Goal: Use online tool/utility: Utilize a website feature to perform a specific function

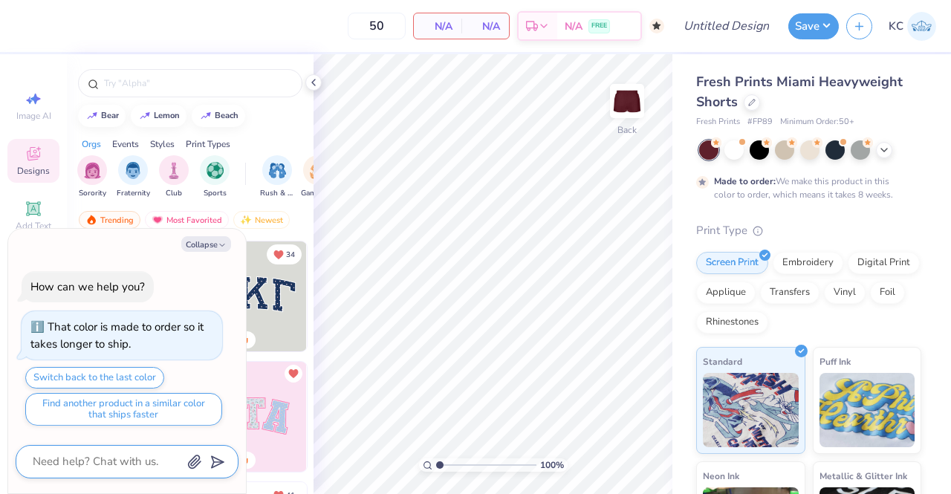
click at [193, 460] on icon "button" at bounding box center [195, 462] width 12 height 13
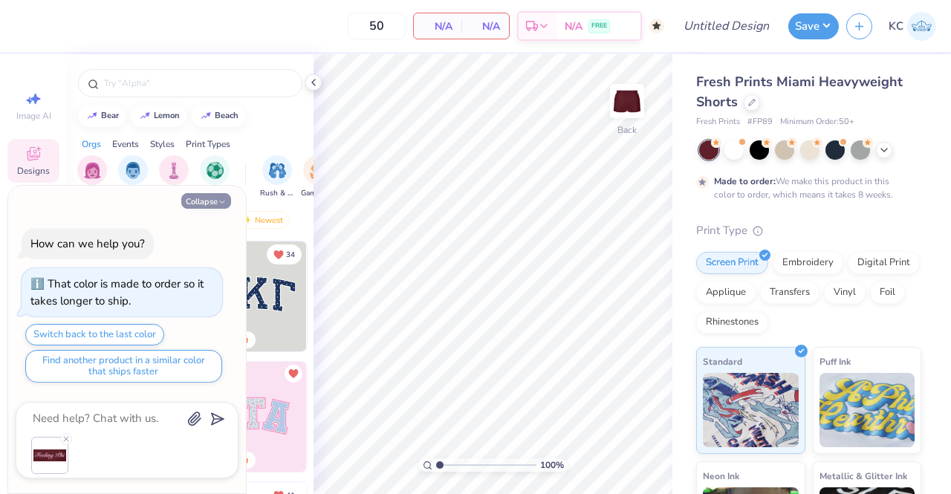
click at [227, 201] on button "Collapse" at bounding box center [206, 201] width 50 height 16
type textarea "x"
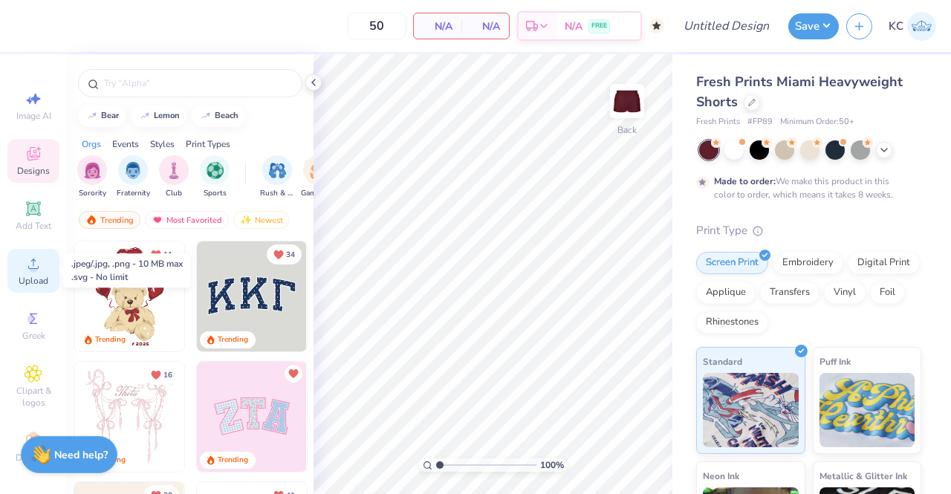
click at [27, 283] on span "Upload" at bounding box center [34, 281] width 30 height 12
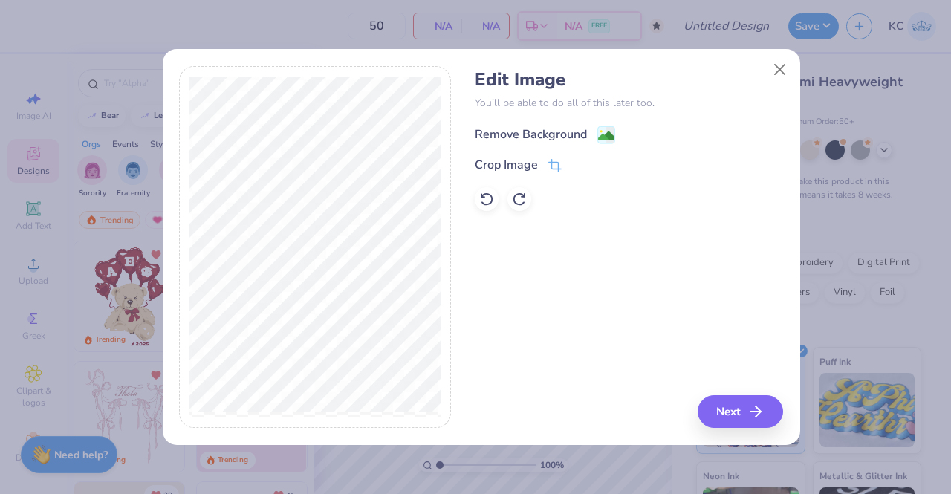
click at [560, 126] on div "Remove Background" at bounding box center [545, 135] width 140 height 19
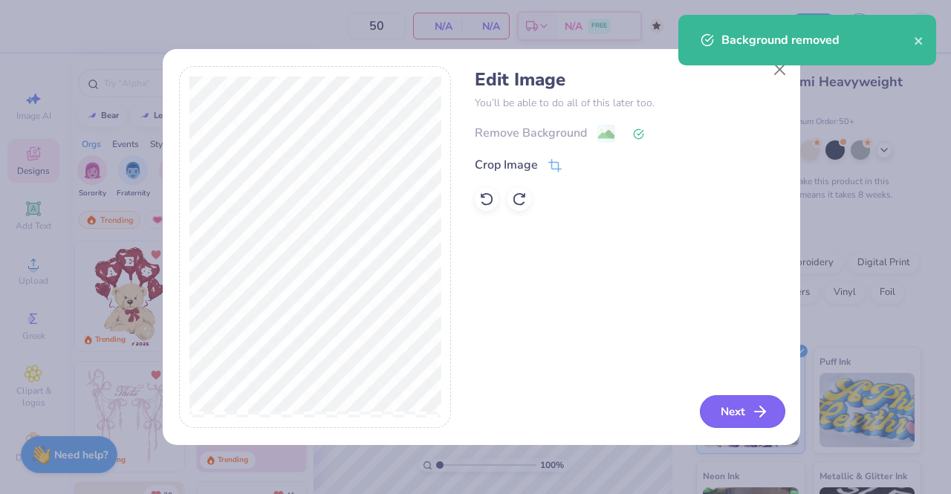
click at [740, 408] on button "Next" at bounding box center [742, 411] width 85 height 33
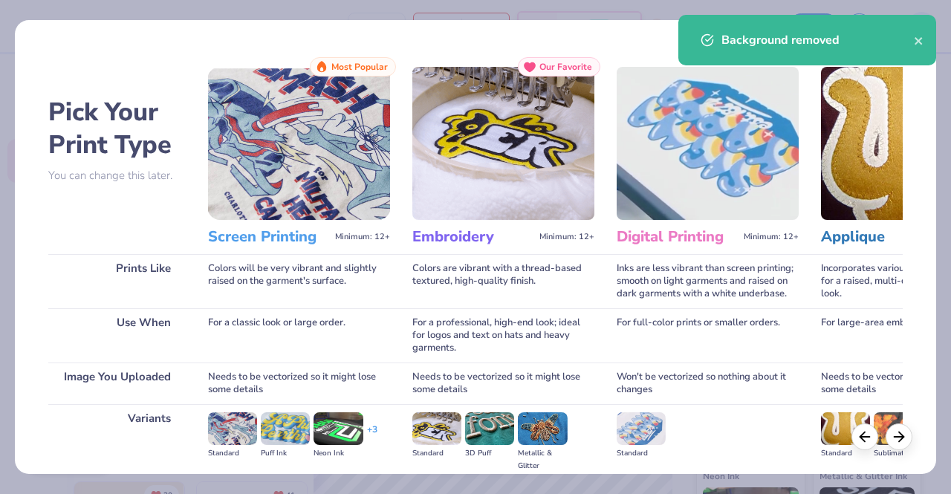
click at [361, 305] on div "Colors will be very vibrant and slightly raised on the garment's surface." at bounding box center [299, 281] width 182 height 54
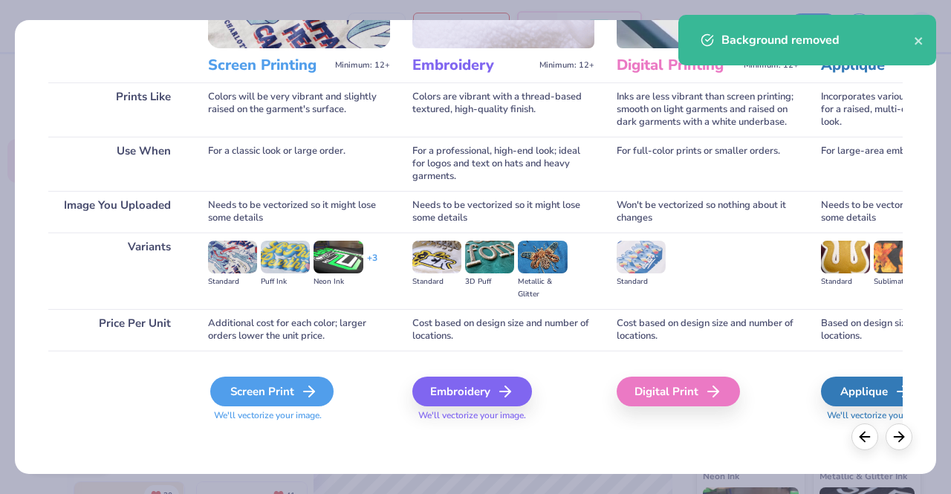
click at [282, 392] on div "Screen Print" at bounding box center [271, 392] width 123 height 30
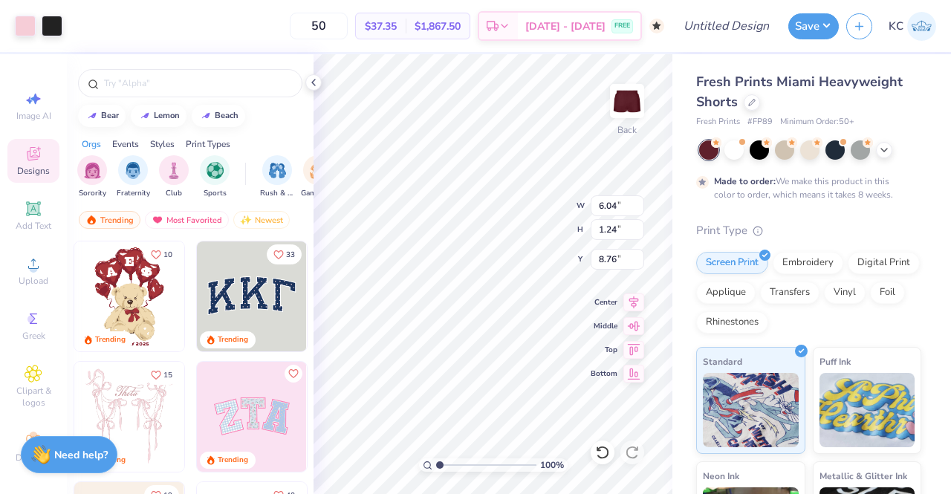
type input "8.76"
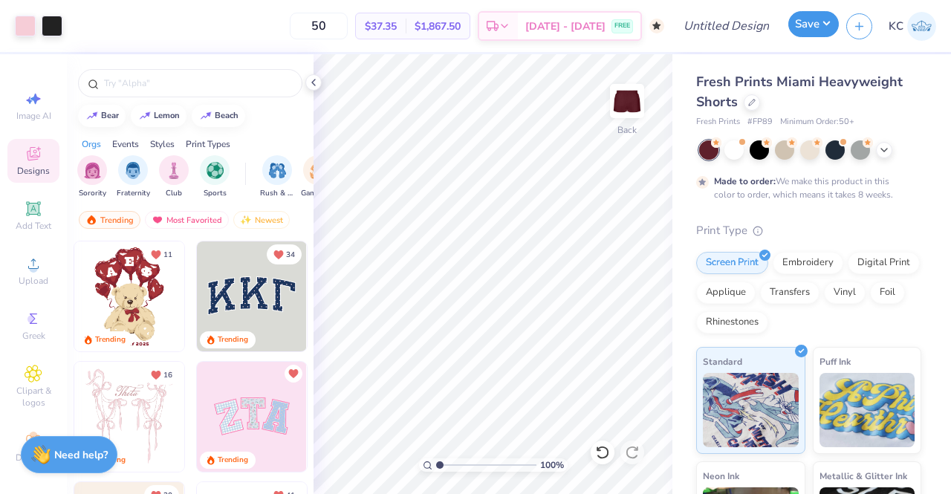
click at [829, 19] on button "Save" at bounding box center [814, 24] width 51 height 26
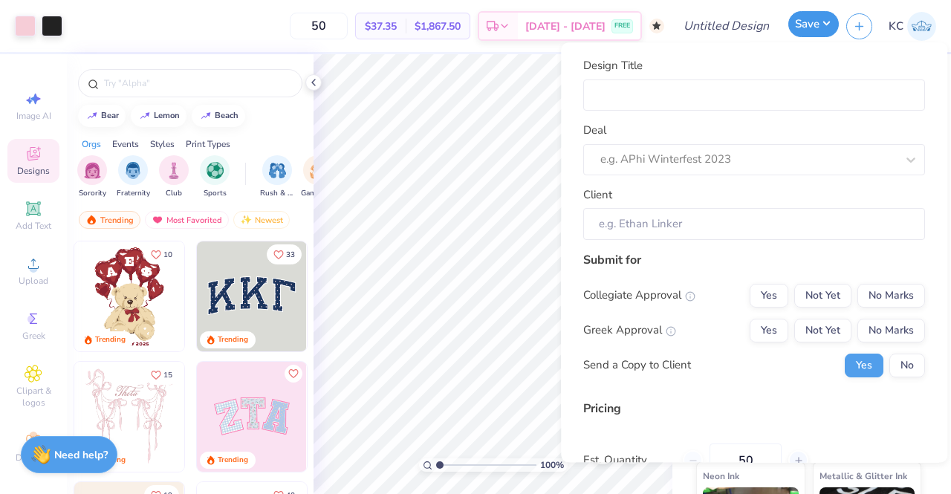
type input "1.00133875131555"
click at [746, 10] on div "Design Title" at bounding box center [726, 26] width 109 height 52
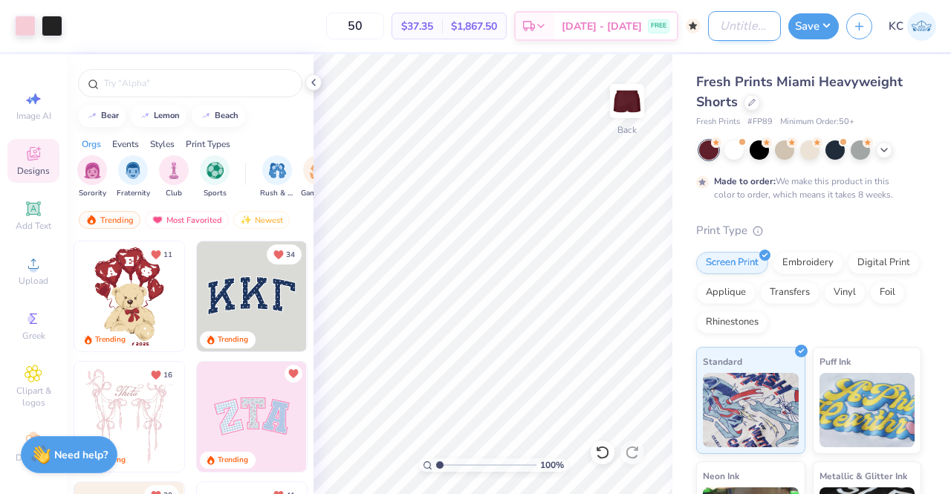
click at [734, 30] on input "Design Title" at bounding box center [744, 26] width 73 height 30
type input "F"
type input "1.00133875131555"
type input "Fee"
type input "1.00133875131555"
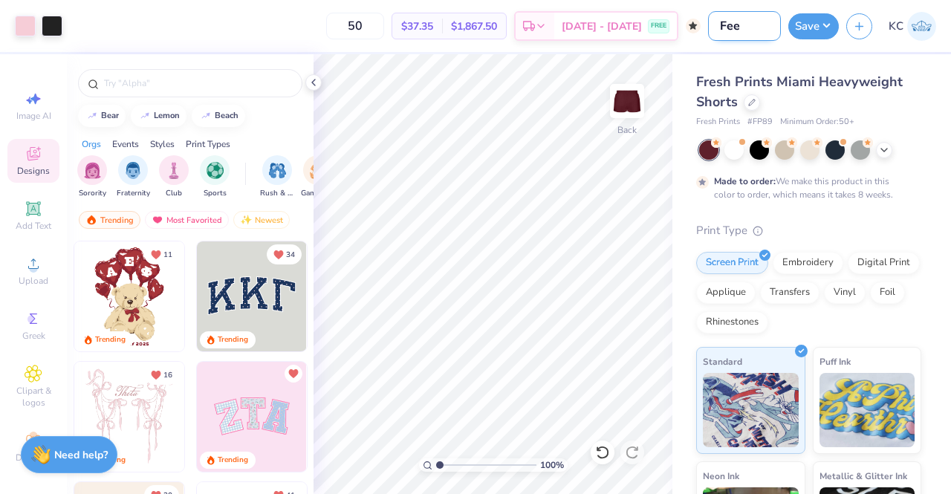
type input "Feel"
type input "1.00133875131555"
type input "Feeli"
type input "1.00133875131555"
type input "Feelin"
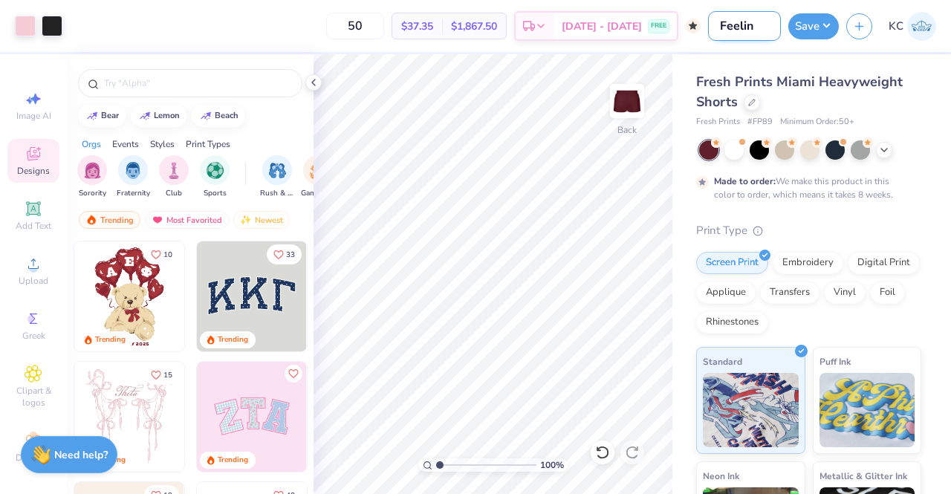
type input "1.00133875131555"
type input "Feeling"
type input "1.00133875131555"
type input "Feeling"
type input "1.00133875131555"
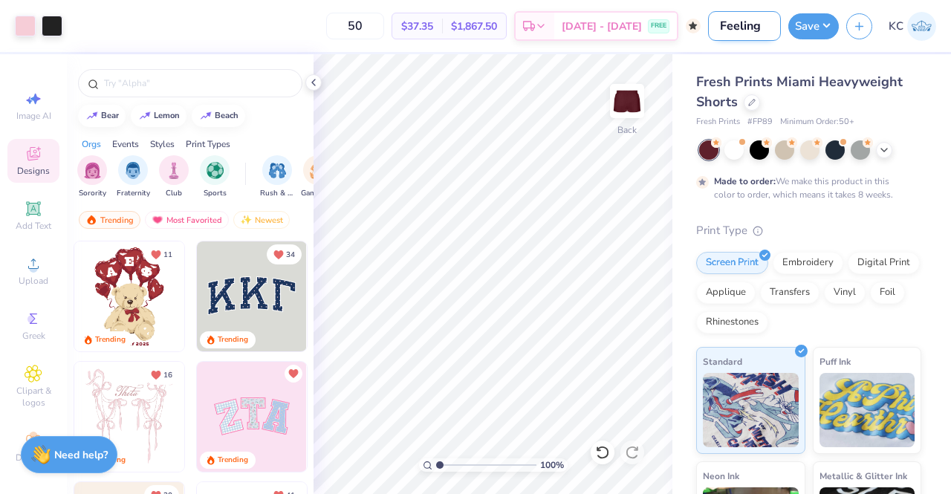
type input "Feeling P"
type input "1.00133875131555"
type input "Feeling Ph"
type input "1.00133875131555"
type input "Feeling Phi"
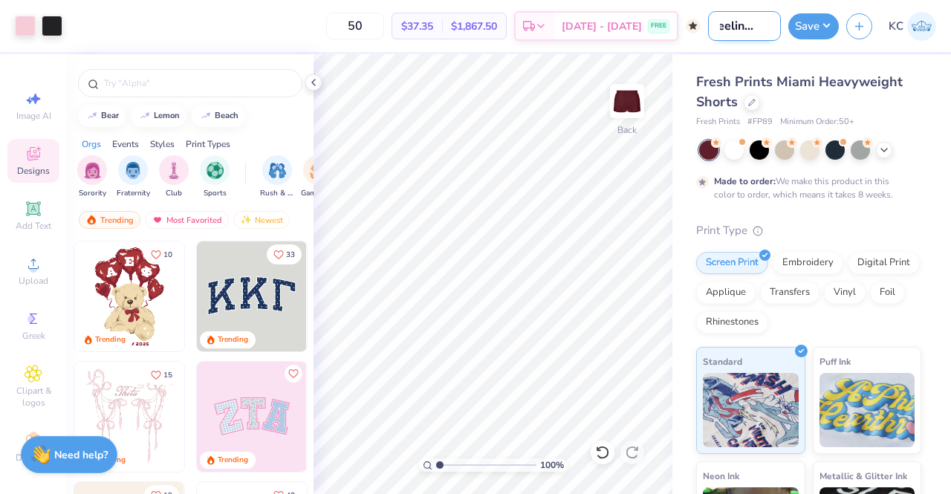
type input "1.00133875131555"
type input "Feeling Phi"
type input "1.00133875131555"
type input "Feeling Phi F"
type input "1.00133875131555"
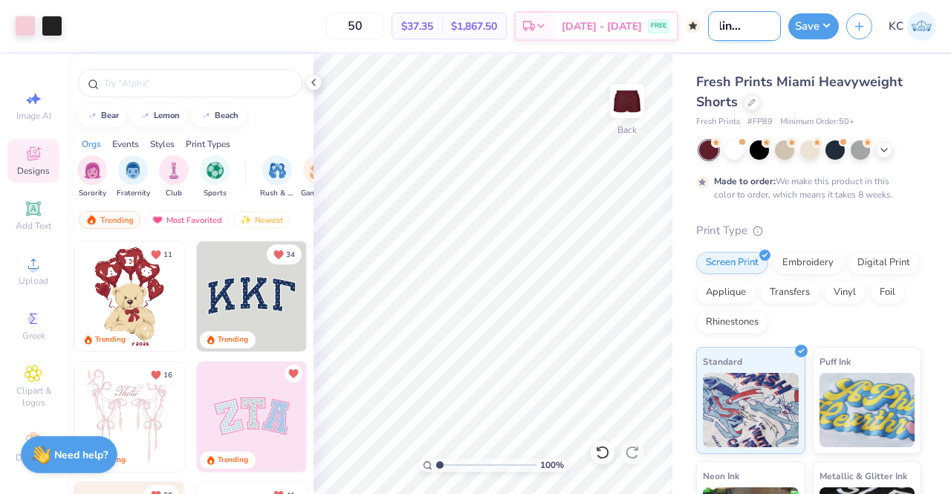
type input "Feeling Phi Fa"
type input "1.00133875131555"
type input "Feeling Phi Fal"
type input "1.00133875131555"
type input "Feeling Phi Fall"
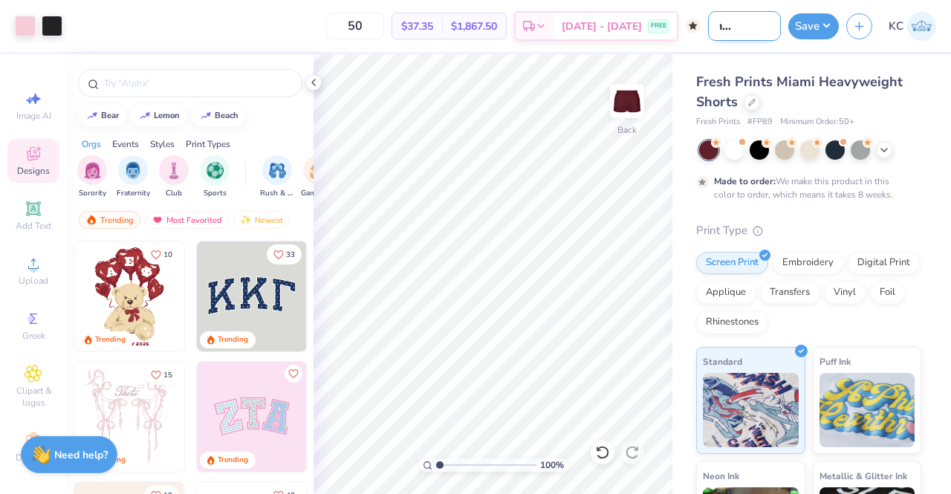
type input "1.00133875131555"
type input "Feeling Phi Fall"
type input "1.00133875131555"
type input "Feeling Phi Fall s"
type input "1.00133875131555"
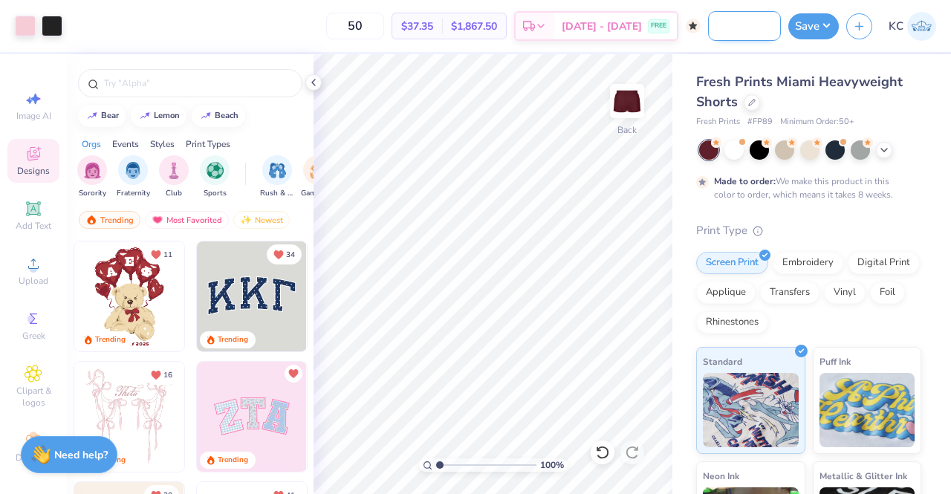
type input "Feeling Phi Fall sh"
type input "1.00133875131555"
type input "Feeling Phi Fall sho"
type input "1.00133875131555"
type input "Feeling Phi Fall shor"
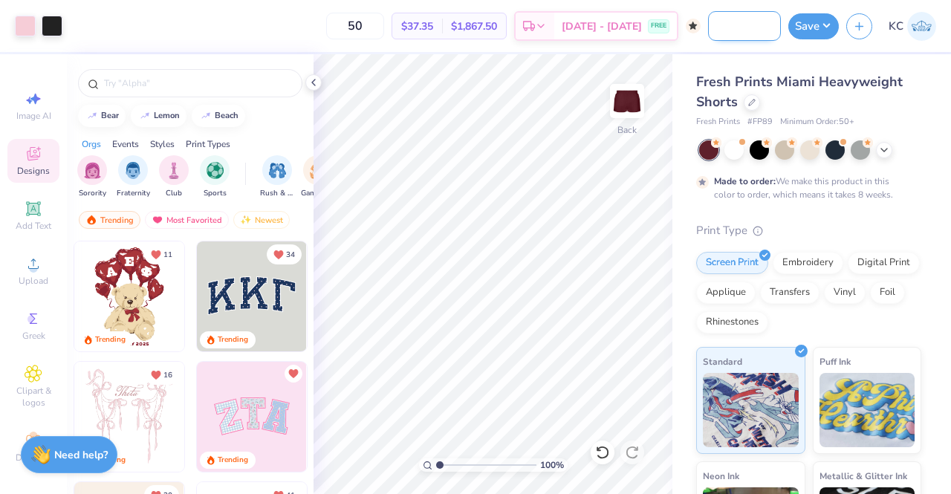
type input "1.00133875131555"
type input "Feeling Phi Fall short"
type input "1.00133875131555"
type input "Feeling Phi Fall shorts"
type input "1.00133875131555"
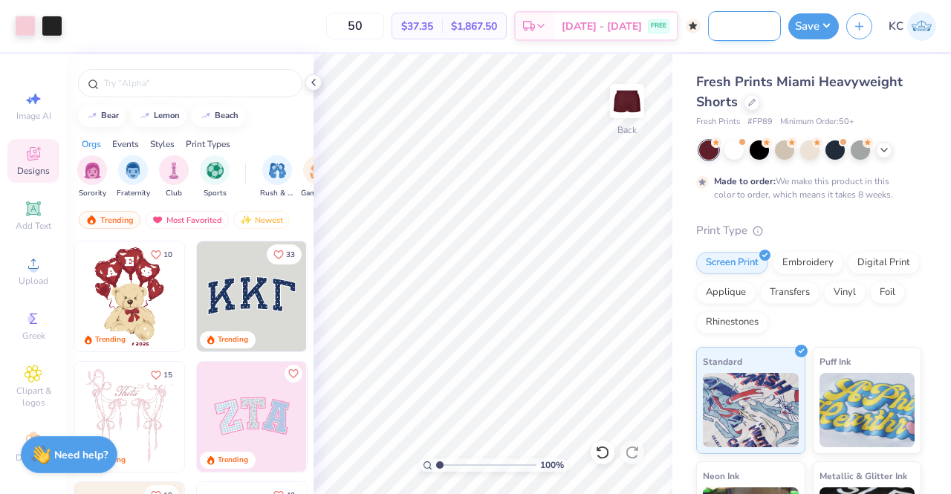
scroll to position [0, 77]
type input "Feeling Phi Fall shorts"
click at [382, 29] on input "50" at bounding box center [355, 26] width 58 height 27
type input "5"
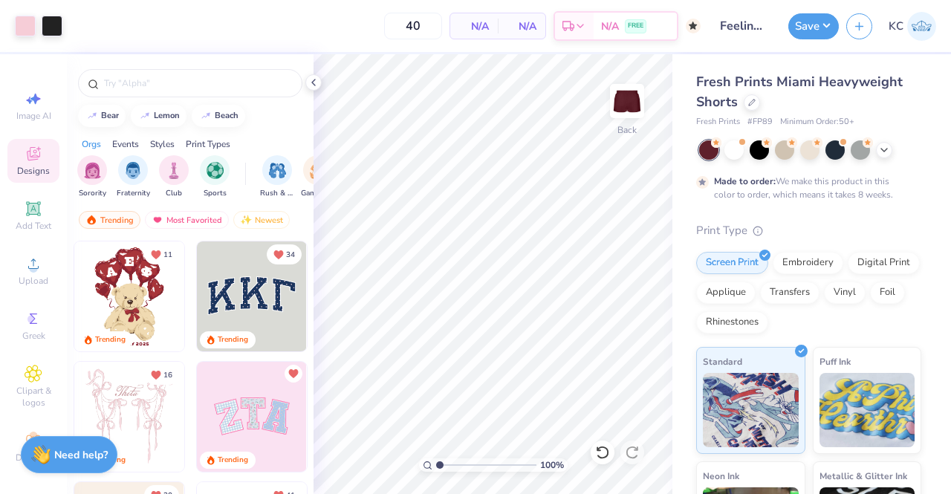
type input "4"
type input "1"
type input "50"
click at [812, 26] on button "Save" at bounding box center [814, 24] width 51 height 26
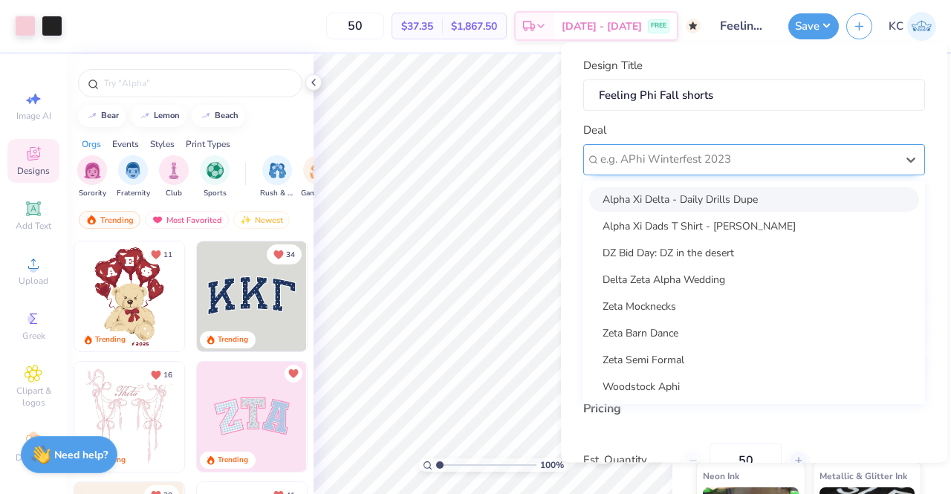
click at [702, 150] on div at bounding box center [749, 160] width 296 height 20
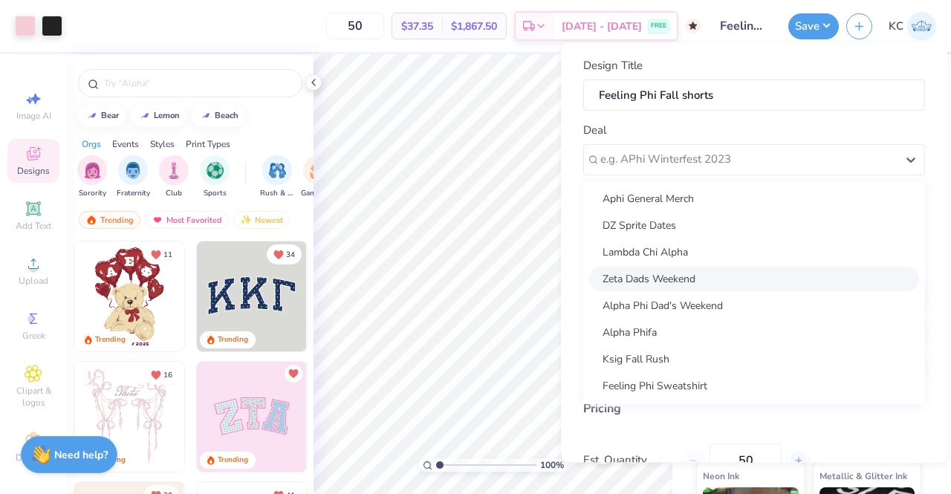
scroll to position [242, 0]
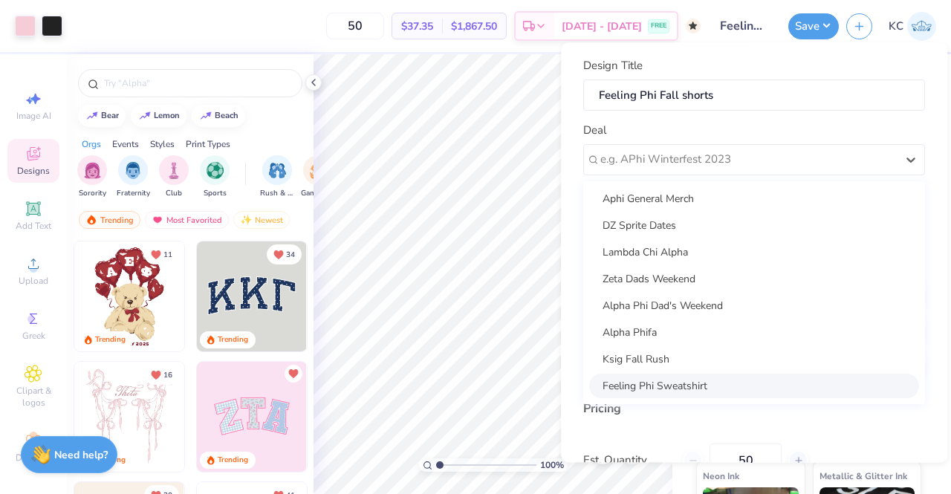
click at [667, 379] on div "Feeling Phi Sweatshirt" at bounding box center [754, 386] width 330 height 25
type input "1.00133875131555"
type input "[PERSON_NAME]"
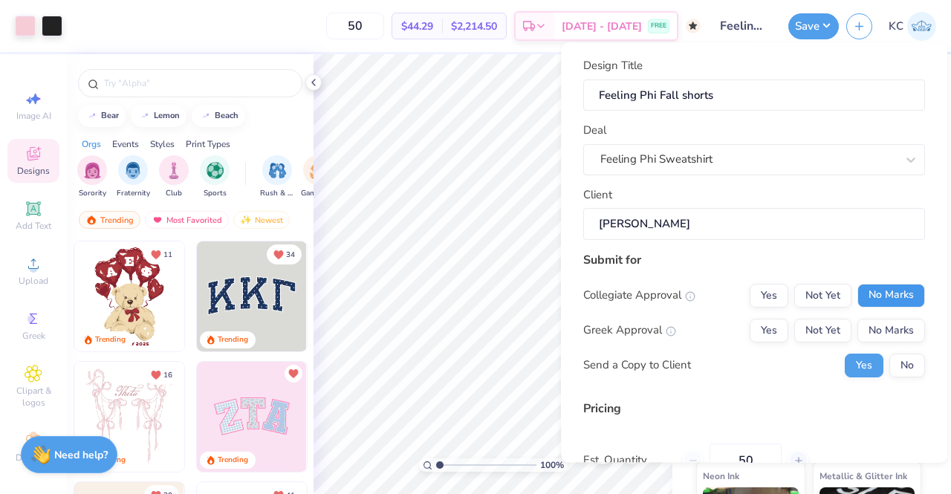
click at [871, 292] on button "No Marks" at bounding box center [892, 296] width 68 height 24
click at [864, 338] on button "No Marks" at bounding box center [892, 331] width 68 height 24
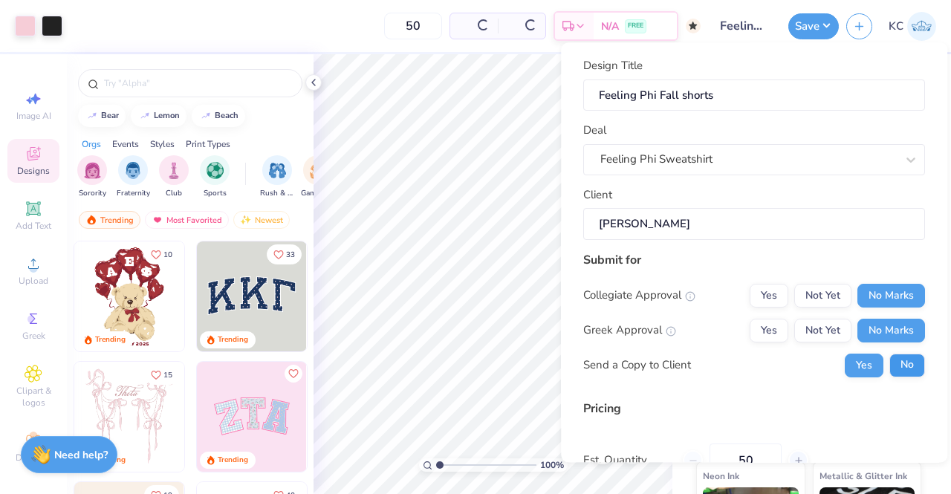
type input "$37.35"
click at [891, 356] on button "No" at bounding box center [908, 366] width 36 height 24
type input "1.00133875131555"
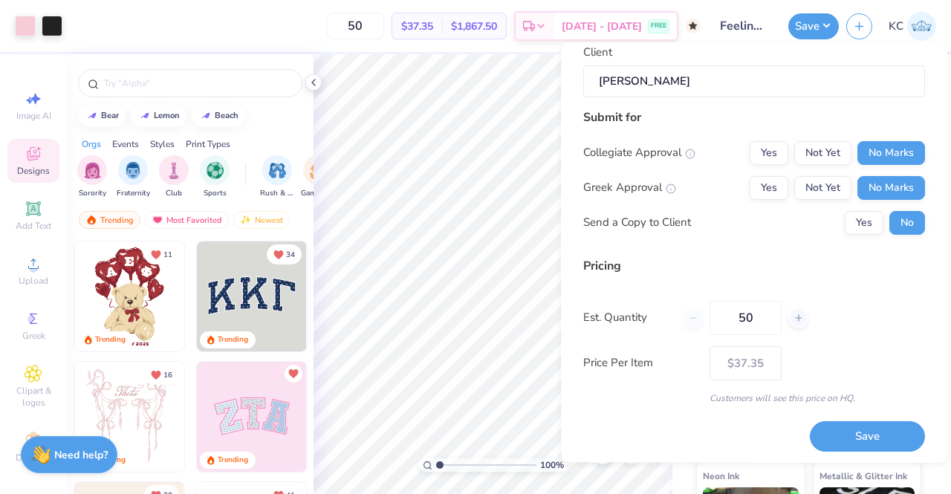
scroll to position [145, 0]
click at [832, 427] on button "Save" at bounding box center [867, 437] width 115 height 30
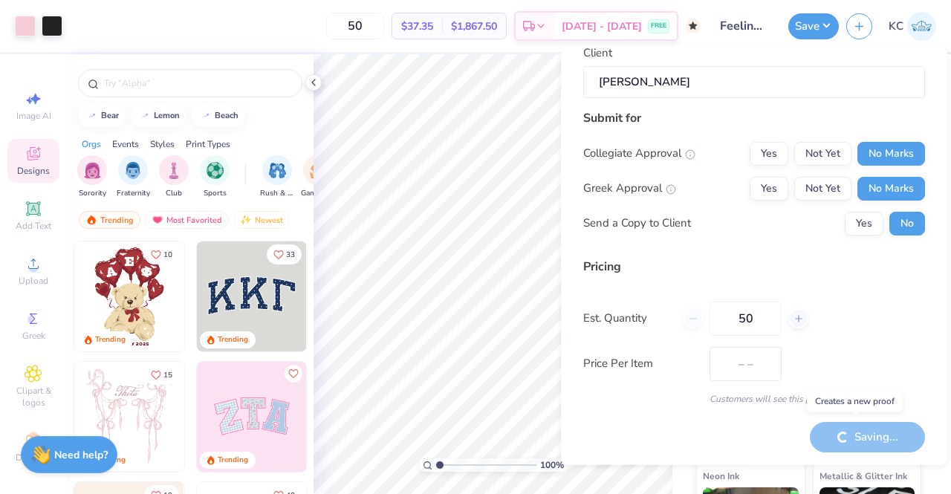
type input "$37.35"
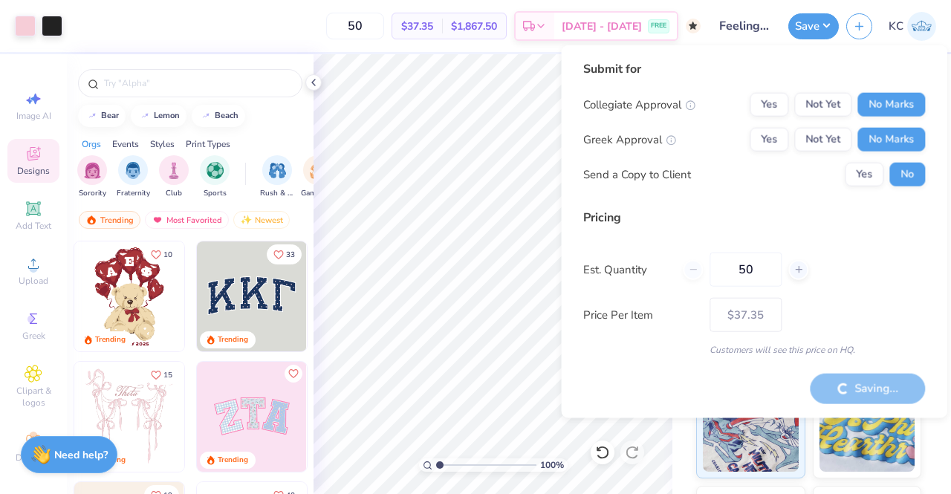
type input "1.00133875131555"
type input "– –"
type input "1.00133875131555"
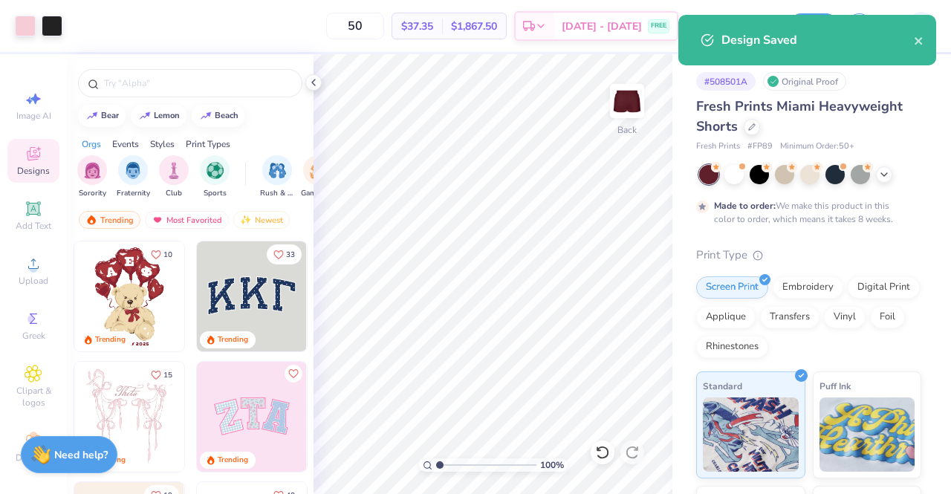
type input "$37.35"
